Goal: Transaction & Acquisition: Purchase product/service

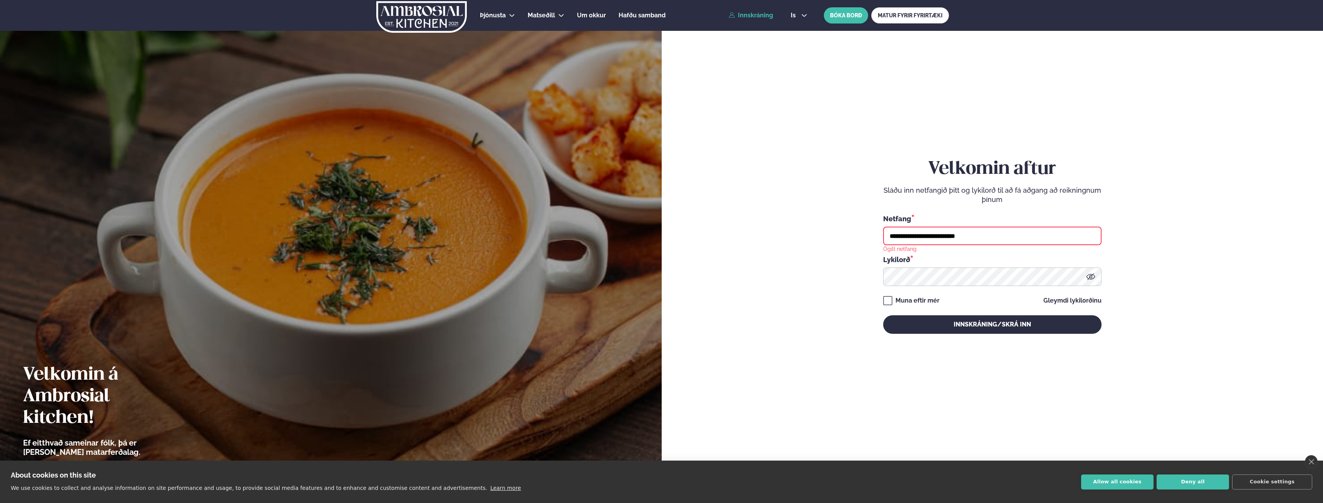
drag, startPoint x: 1021, startPoint y: 242, endPoint x: 688, endPoint y: 241, distance: 333.2
click at [693, 243] on form "**********" at bounding box center [992, 253] width 615 height 467
type input "**********"
click at [883, 315] on button "Innskráning/Skrá inn" at bounding box center [992, 324] width 218 height 18
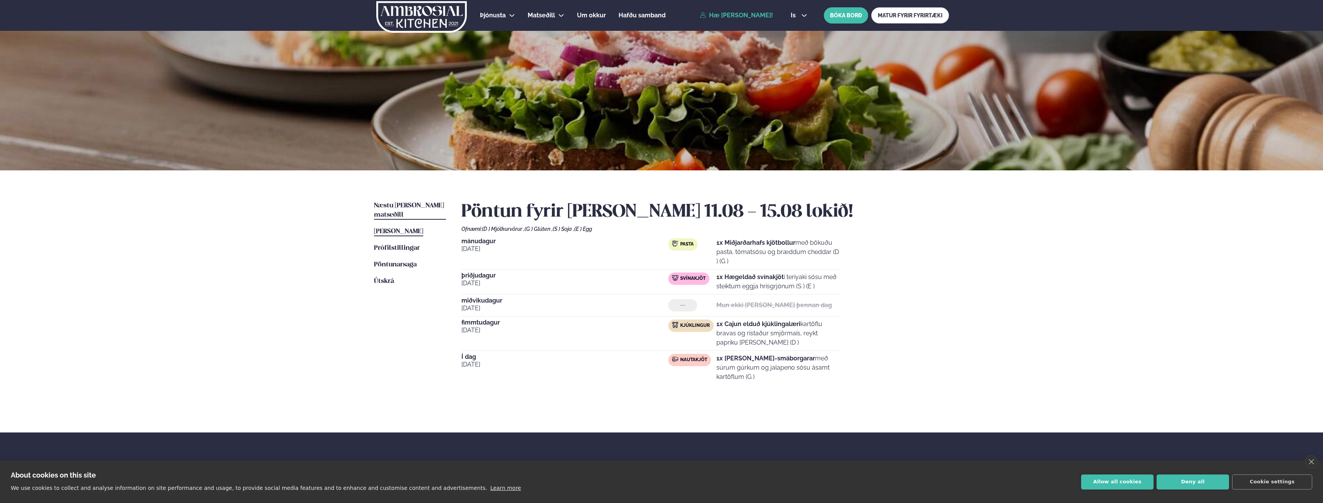
click at [411, 203] on span "Næstu [PERSON_NAME] matseðill" at bounding box center [409, 210] width 70 height 16
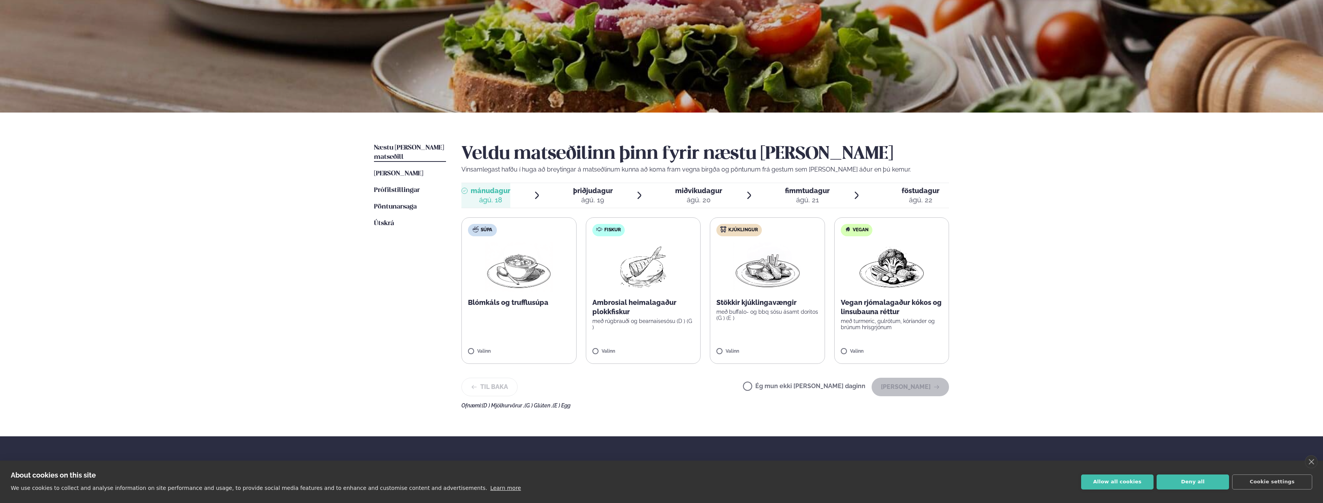
scroll to position [77, 0]
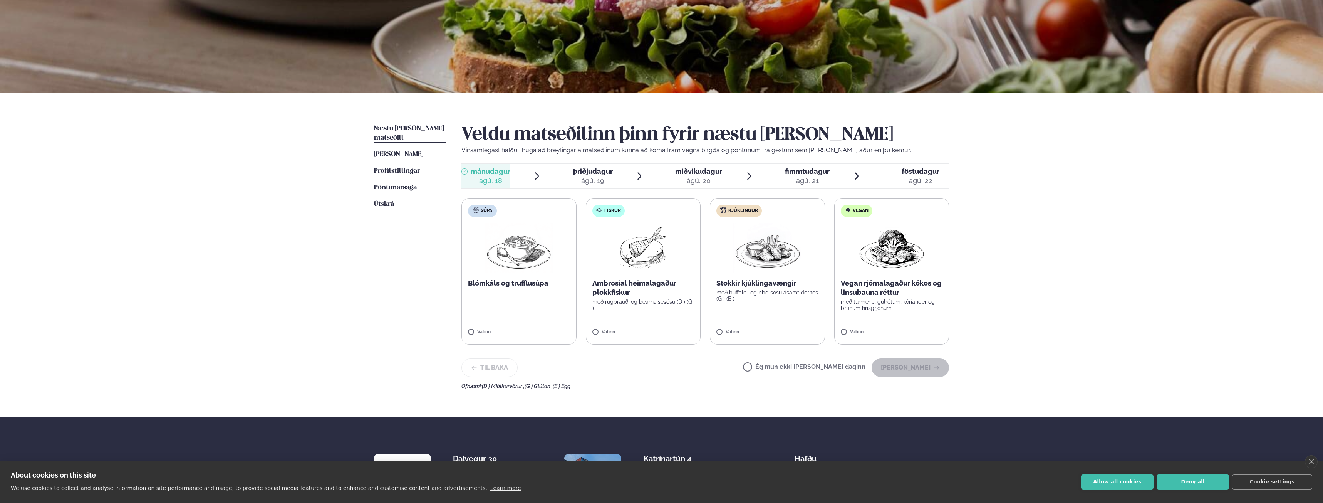
click at [643, 305] on p "með rúgbrauði og bearnaisesósu (D ) (G )" at bounding box center [643, 304] width 102 height 12
click at [903, 366] on button "[PERSON_NAME]" at bounding box center [910, 367] width 77 height 18
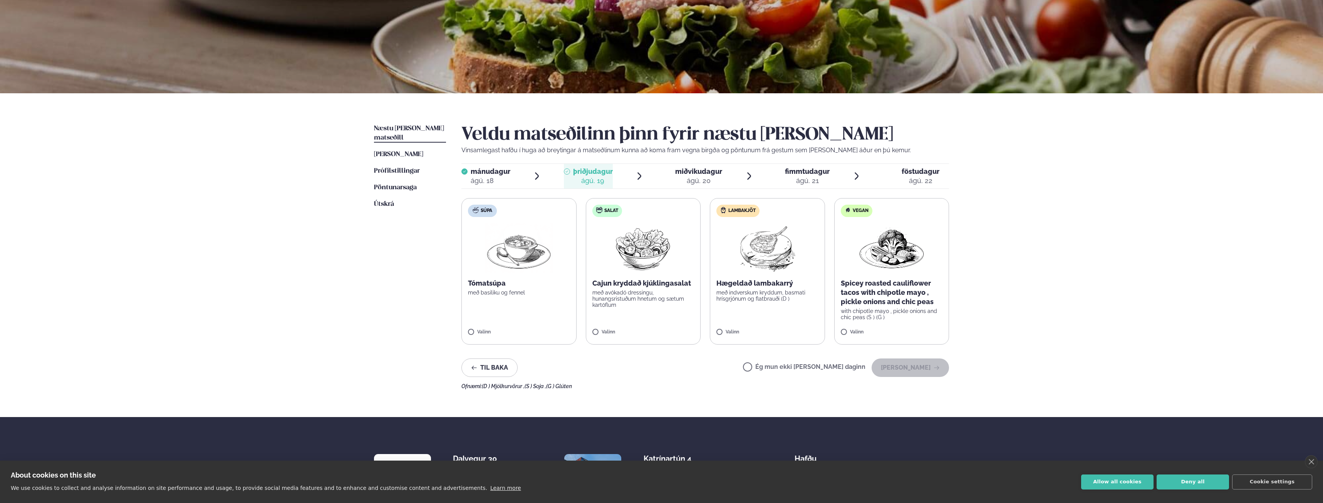
click at [768, 299] on p "með indverskum kryddum, basmati hrísgrjónum og flatbrauði (D )" at bounding box center [767, 295] width 102 height 12
click at [901, 366] on button "[PERSON_NAME]" at bounding box center [910, 367] width 77 height 18
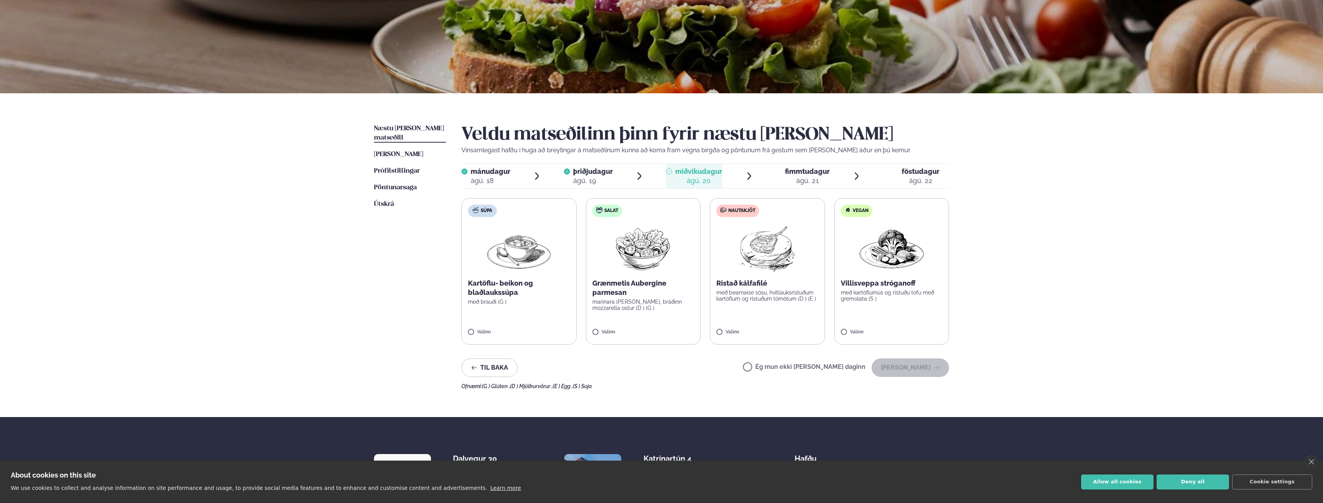
click at [773, 295] on p "með bearnaise sósu, hvítlauksristuðum kartöflum og ristuðum tómötum (D ) (E )" at bounding box center [767, 295] width 102 height 12
click at [911, 371] on button "[PERSON_NAME]" at bounding box center [910, 367] width 77 height 18
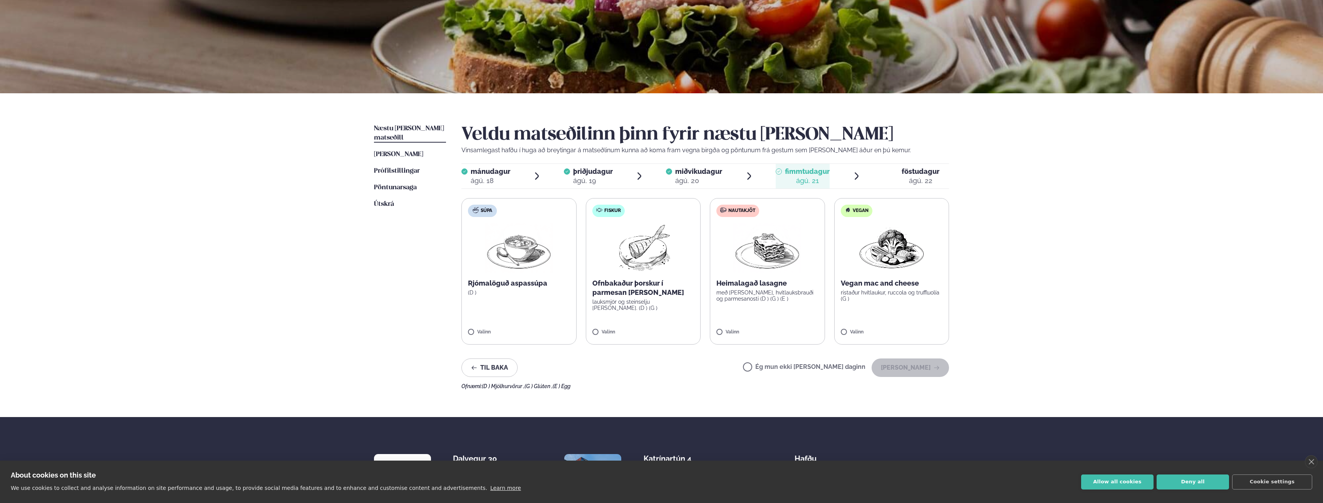
click at [766, 291] on p "með [PERSON_NAME], hvítlauksbrauði og parmesanosti (D ) (G ) (E )" at bounding box center [767, 295] width 102 height 12
click at [930, 365] on button "[PERSON_NAME]" at bounding box center [910, 367] width 77 height 18
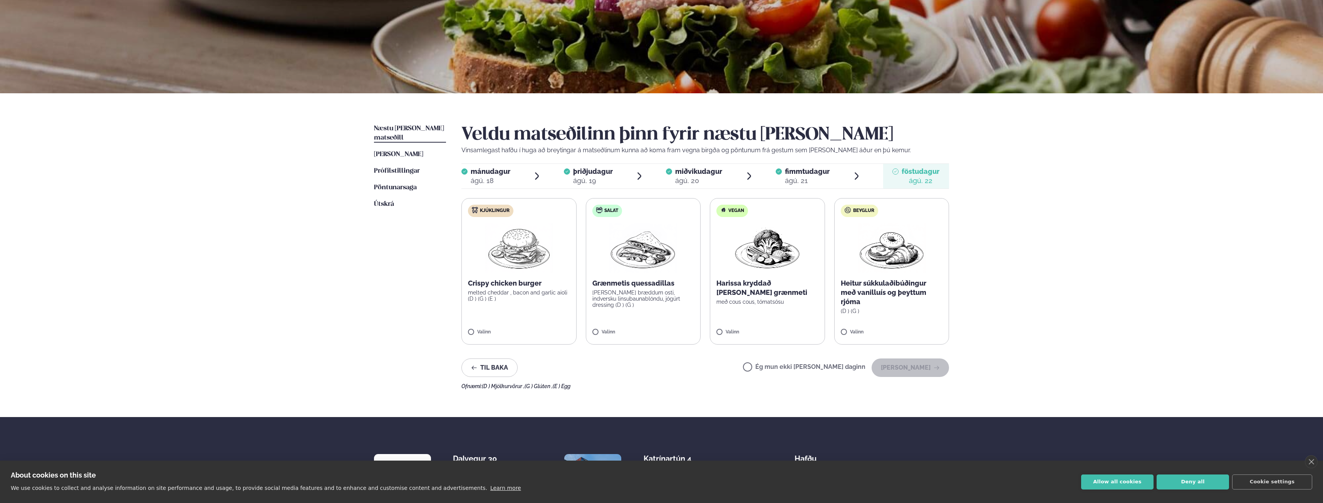
click at [543, 307] on label "Kjúklingur Crispy chicken burger melted cheddar , bacon and garlic aioli (D ) (…" at bounding box center [518, 271] width 115 height 146
click at [915, 367] on button "[PERSON_NAME]" at bounding box center [910, 367] width 77 height 18
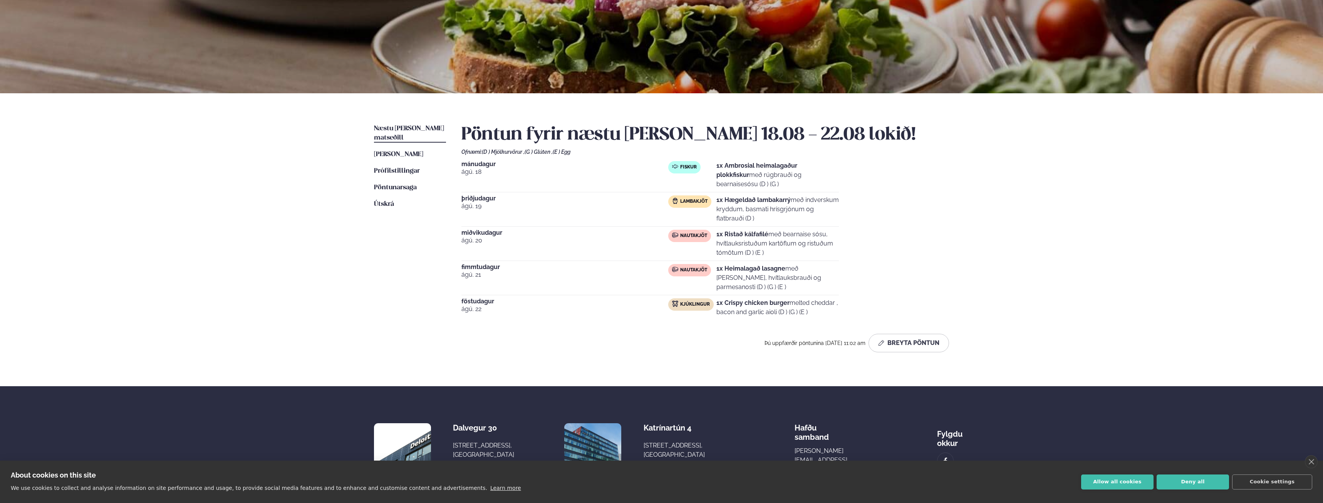
scroll to position [39, 0]
